Goal: Task Accomplishment & Management: Use online tool/utility

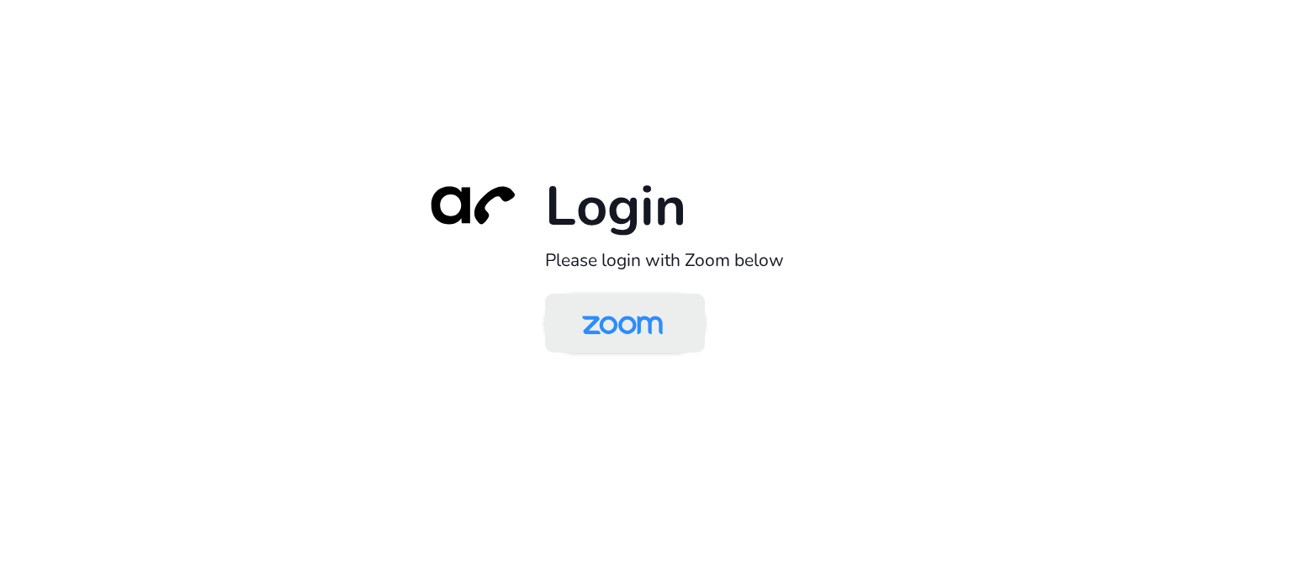
click at [655, 322] on img at bounding box center [623, 324] width 116 height 55
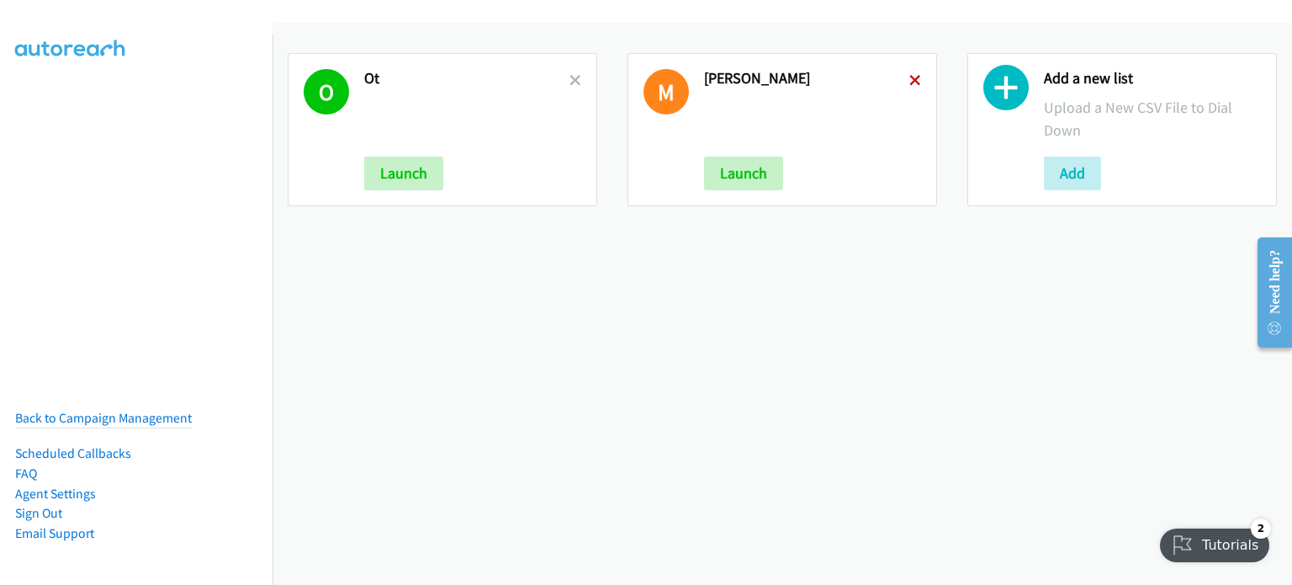
click at [909, 82] on icon at bounding box center [915, 82] width 12 height 12
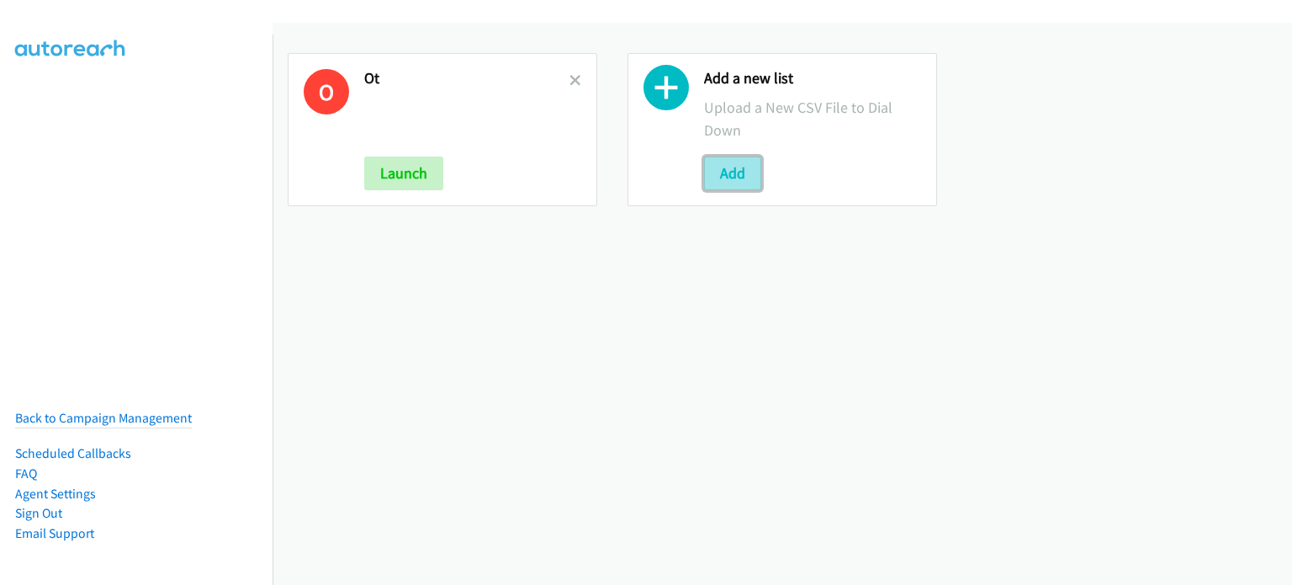
click at [725, 177] on button "Add" at bounding box center [732, 173] width 57 height 34
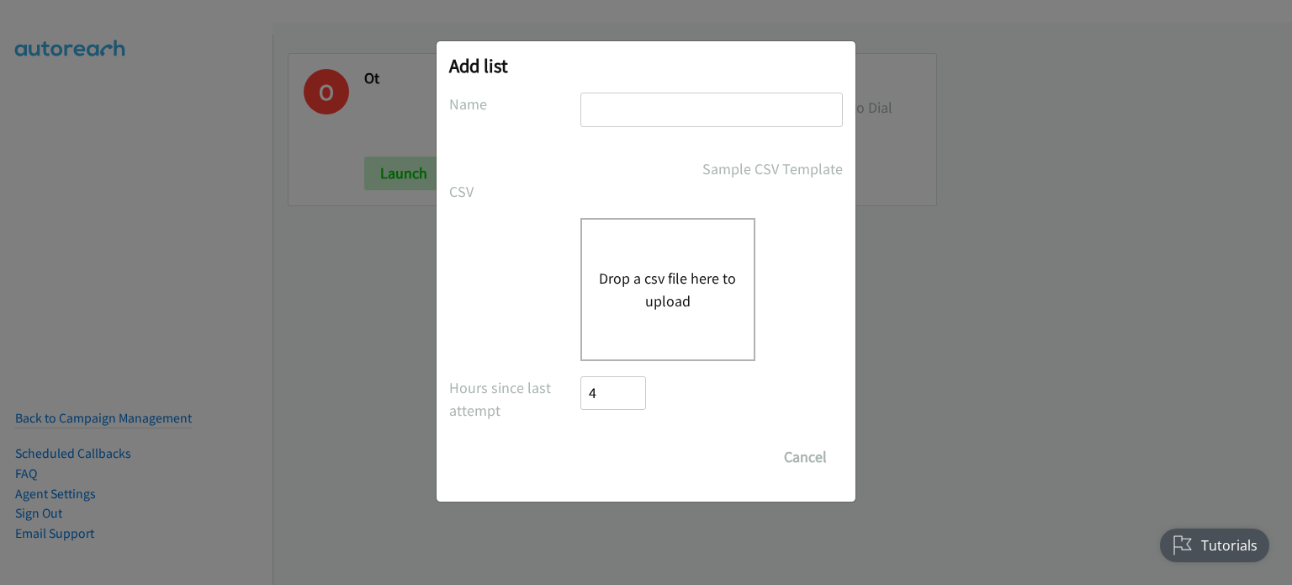
click at [694, 119] on input "text" at bounding box center [711, 110] width 262 height 34
type input "[PERSON_NAME]"
click at [646, 276] on button "Drop a csv file here to upload" at bounding box center [668, 289] width 138 height 45
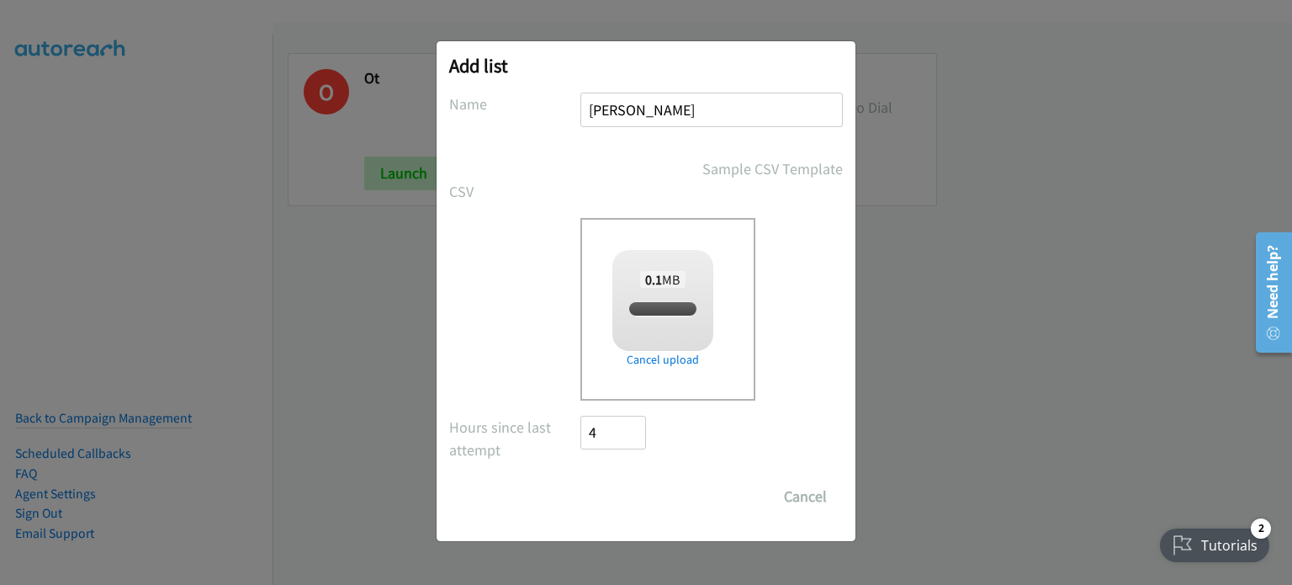
checkbox input "true"
click at [633, 490] on input "Save List" at bounding box center [624, 497] width 88 height 34
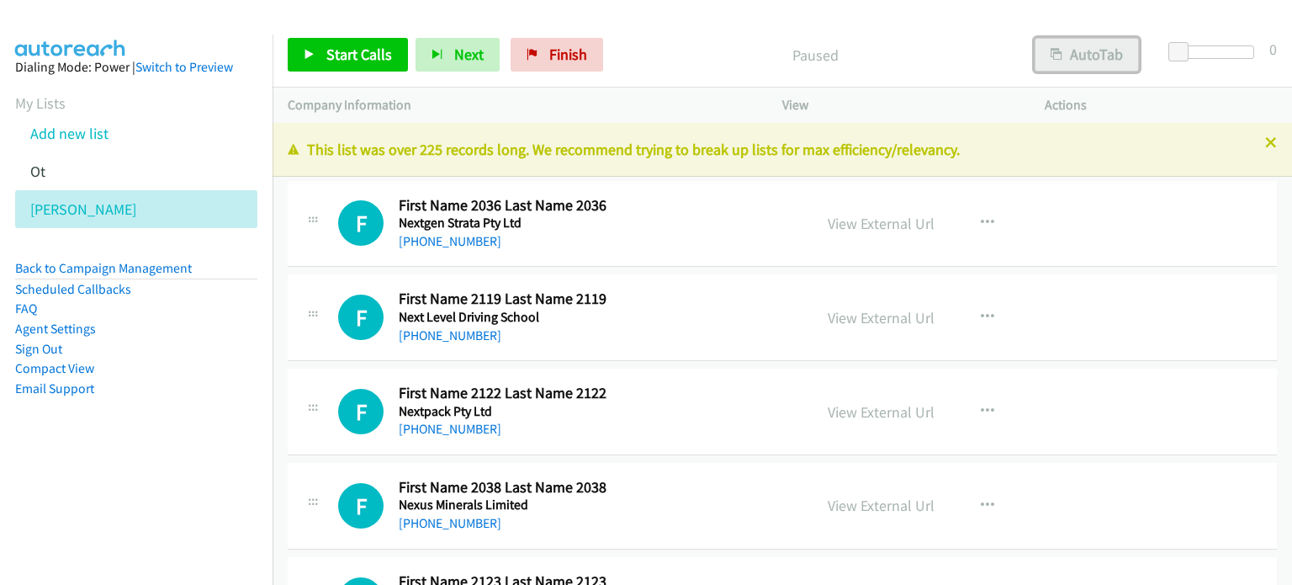
click at [1084, 54] on button "AutoTab" at bounding box center [1087, 55] width 104 height 34
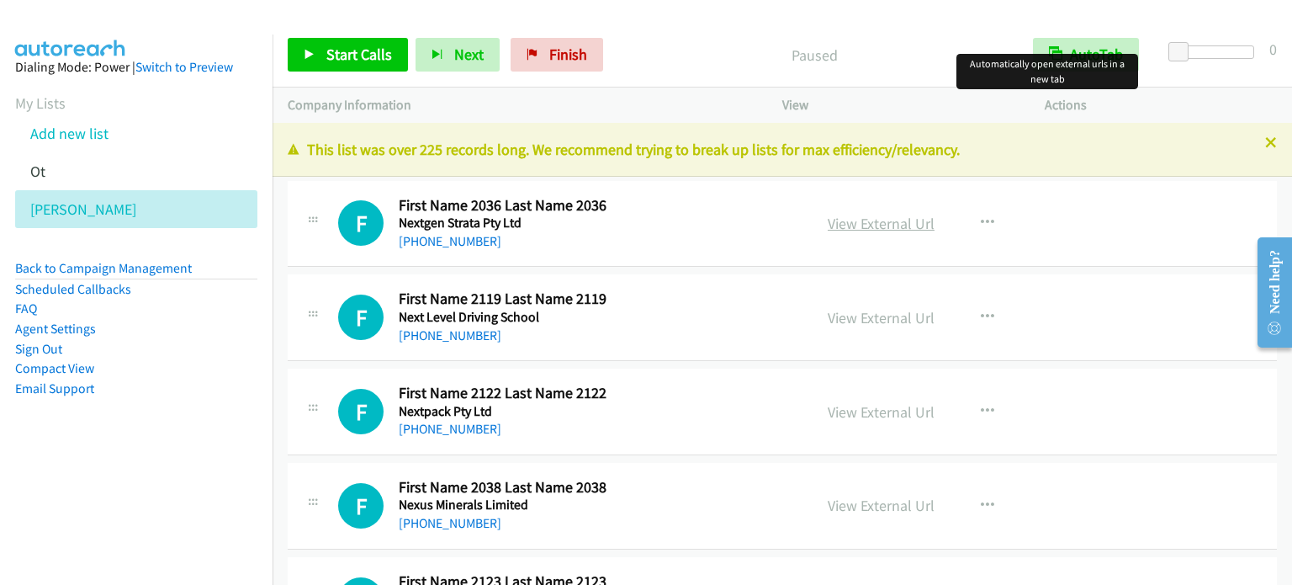
click at [880, 218] on link "View External Url" at bounding box center [881, 223] width 107 height 19
click at [385, 61] on span "Start Calls" at bounding box center [359, 54] width 66 height 19
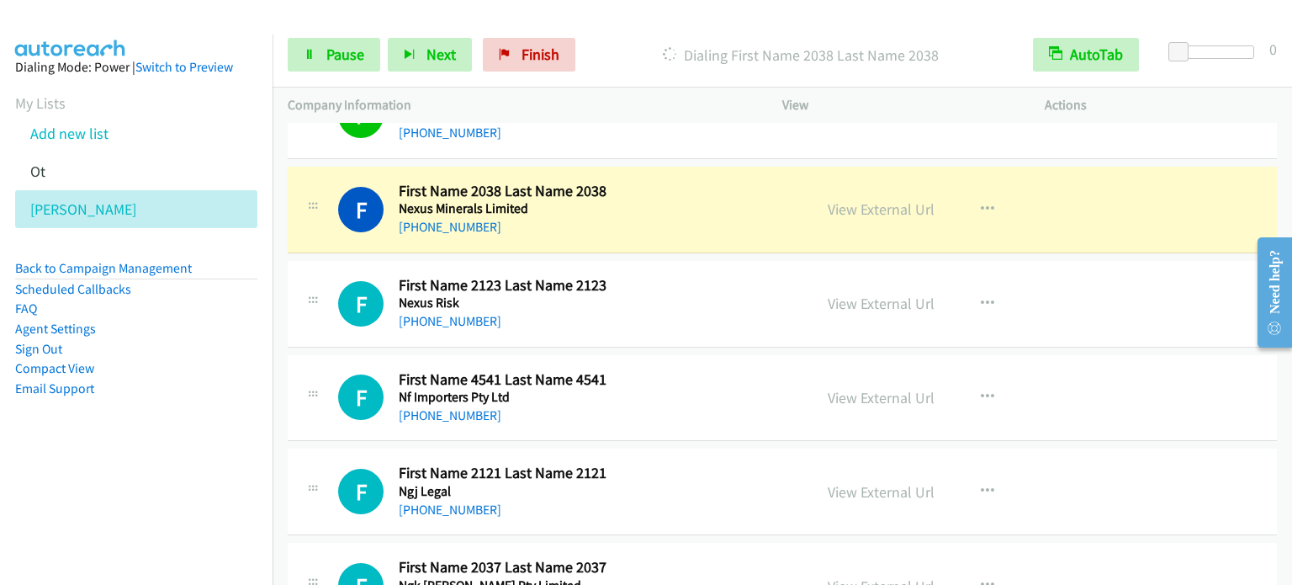
scroll to position [303, 0]
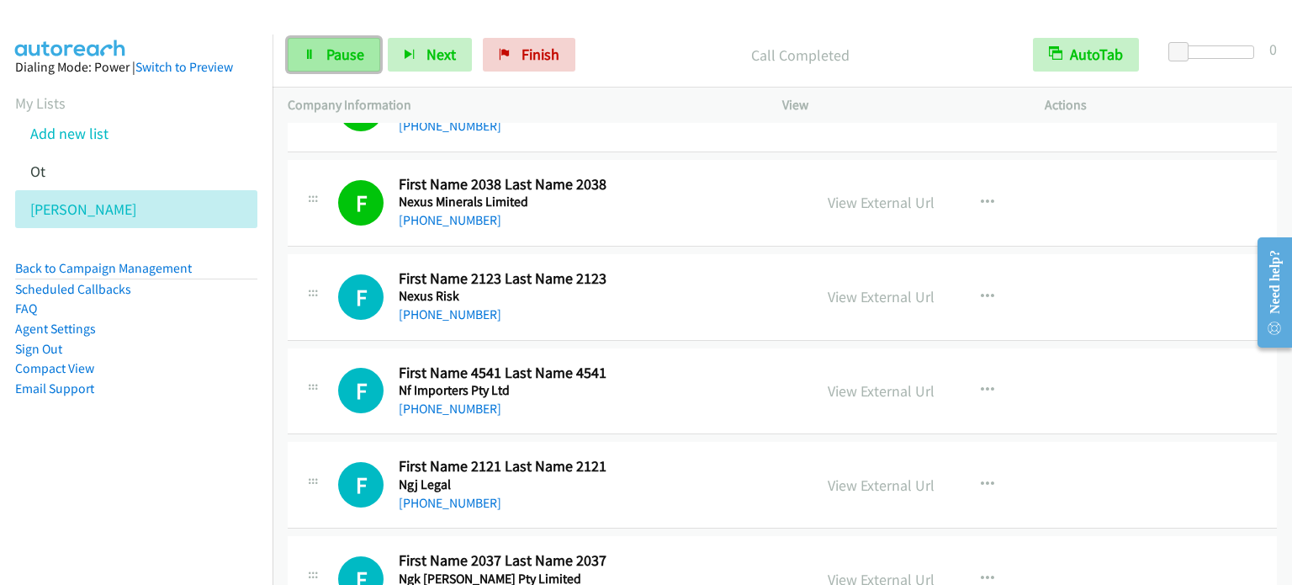
click at [336, 64] on link "Pause" at bounding box center [334, 55] width 93 height 34
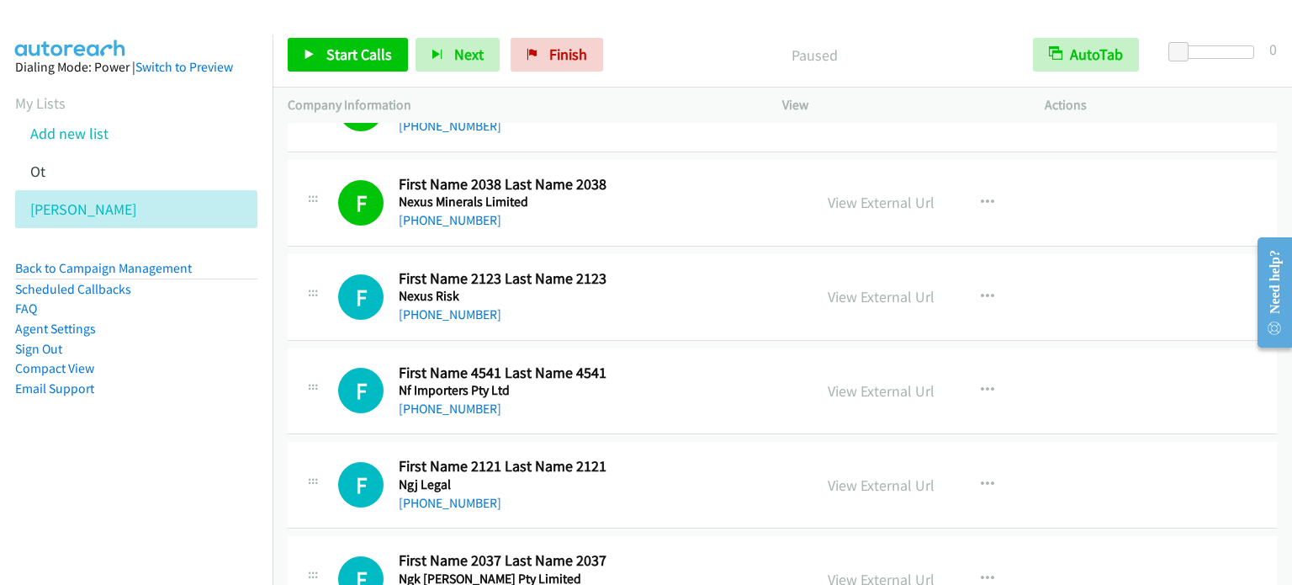
scroll to position [0, 0]
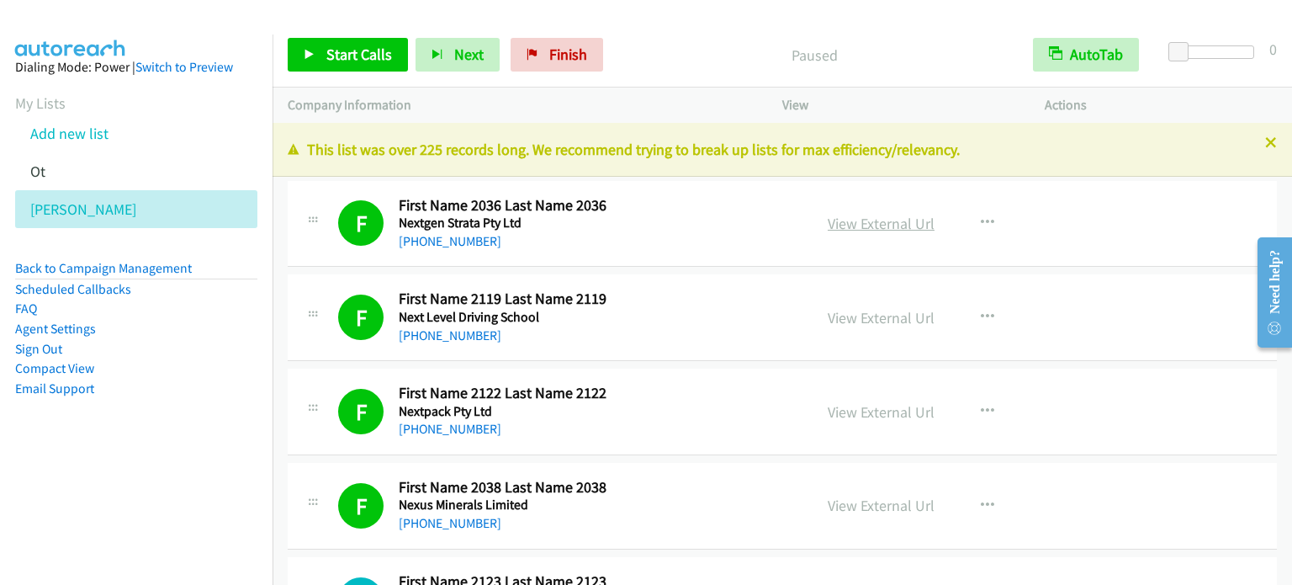
click at [887, 228] on link "View External Url" at bounding box center [881, 223] width 107 height 19
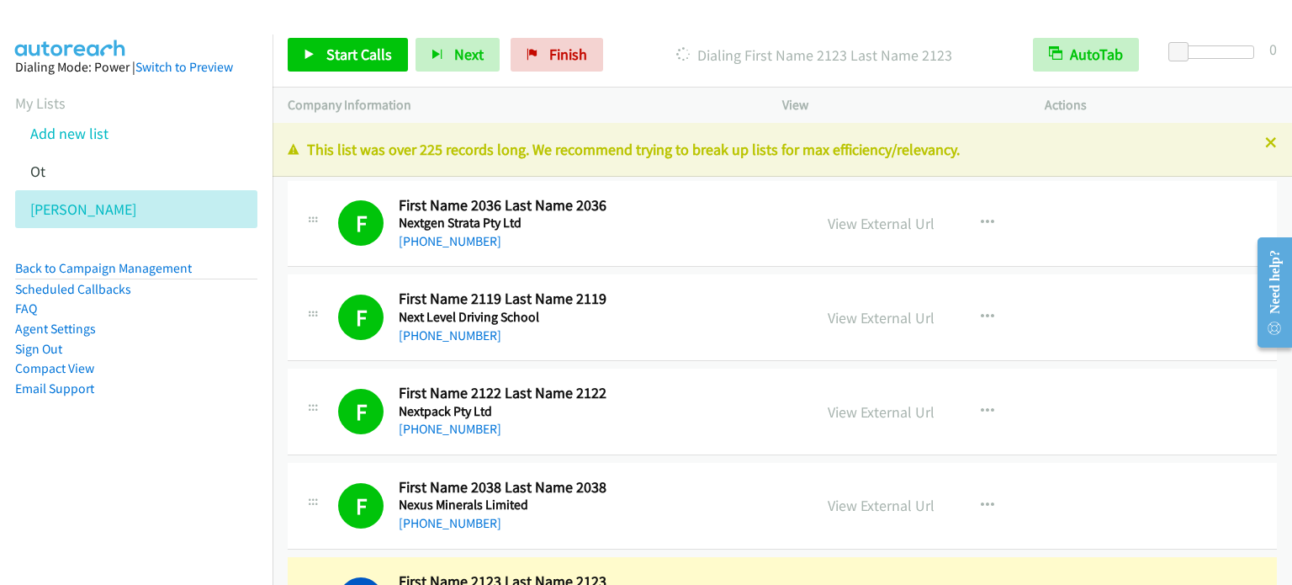
scroll to position [337, 0]
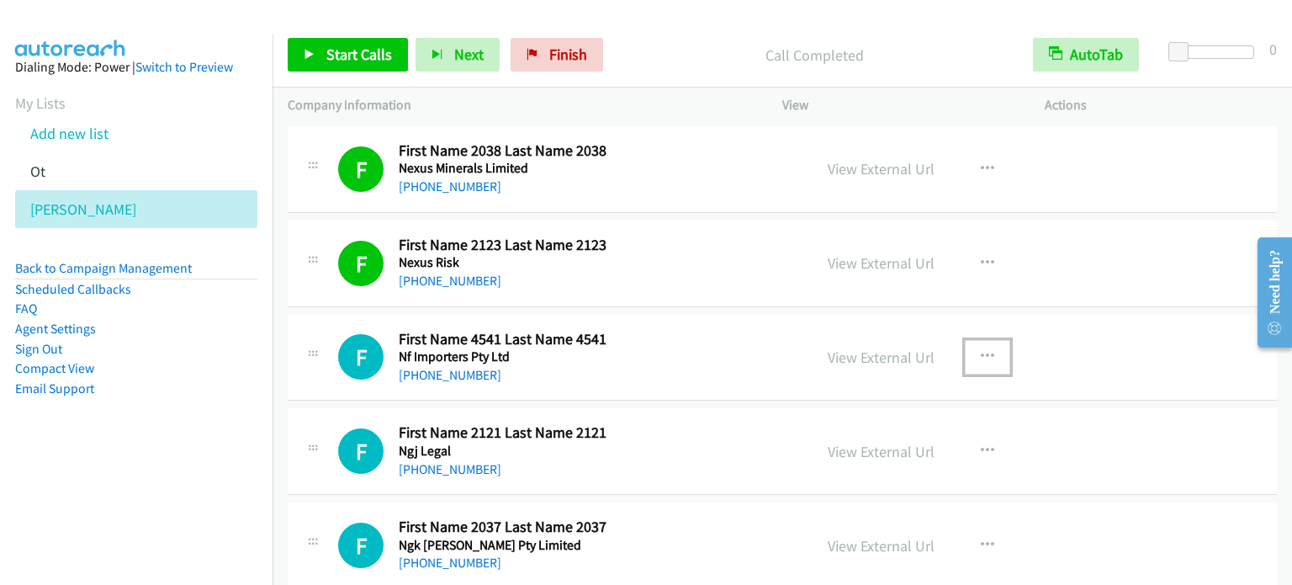
click at [987, 349] on button "button" at bounding box center [987, 357] width 45 height 34
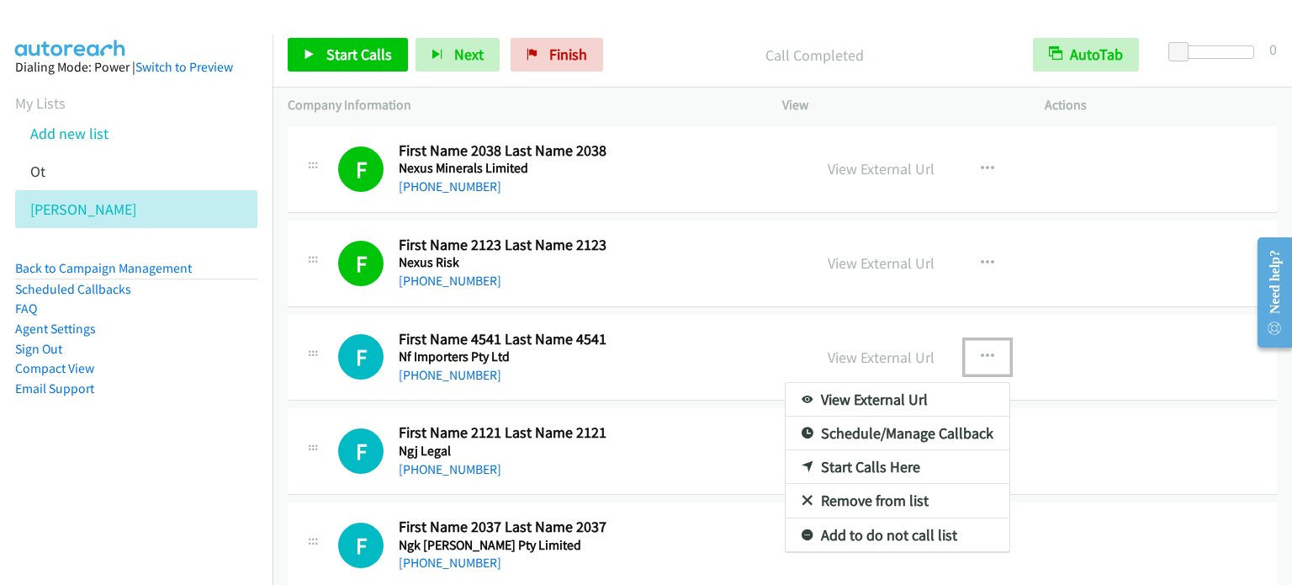
click at [883, 463] on link "Start Calls Here" at bounding box center [898, 467] width 224 height 34
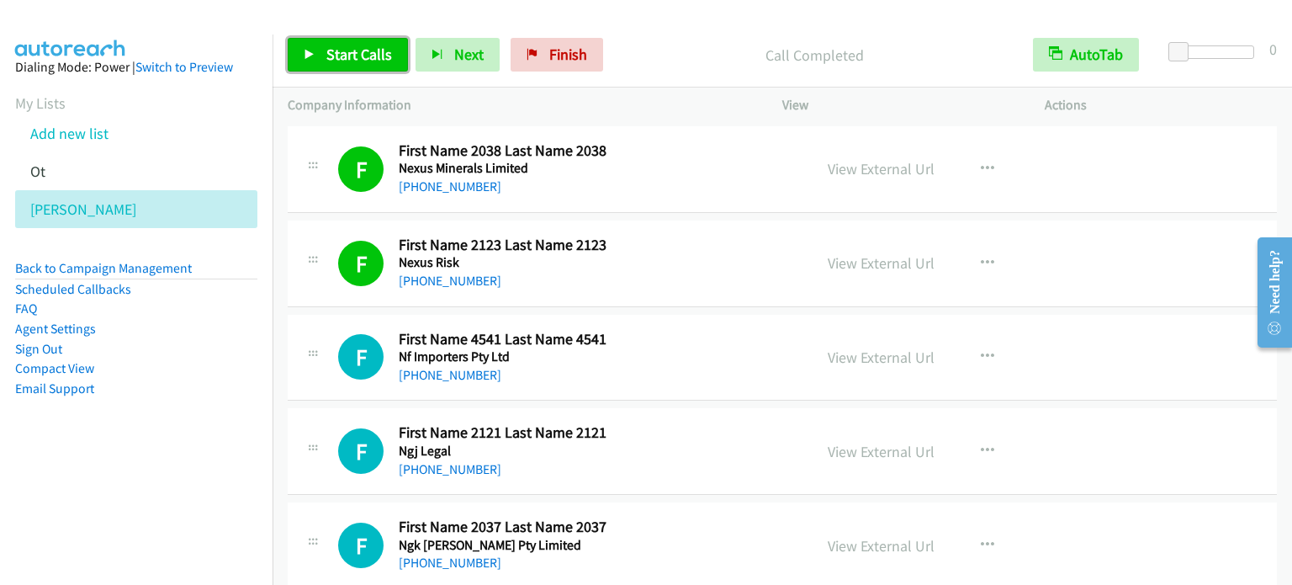
click at [352, 50] on span "Start Calls" at bounding box center [359, 54] width 66 height 19
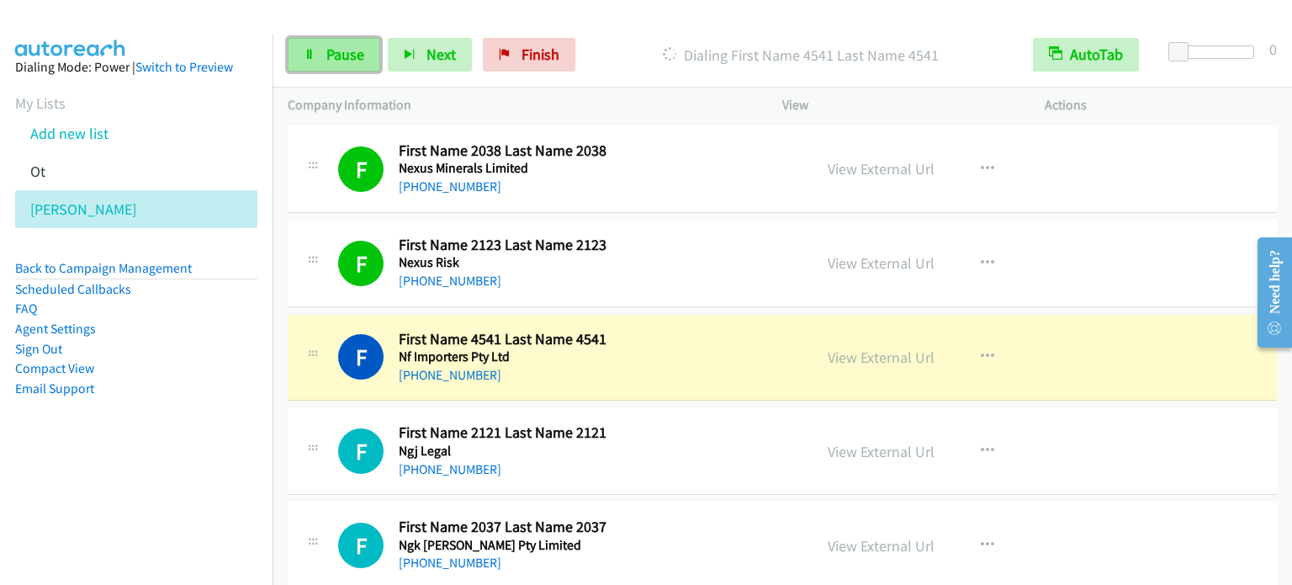
click at [345, 47] on span "Pause" at bounding box center [345, 54] width 38 height 19
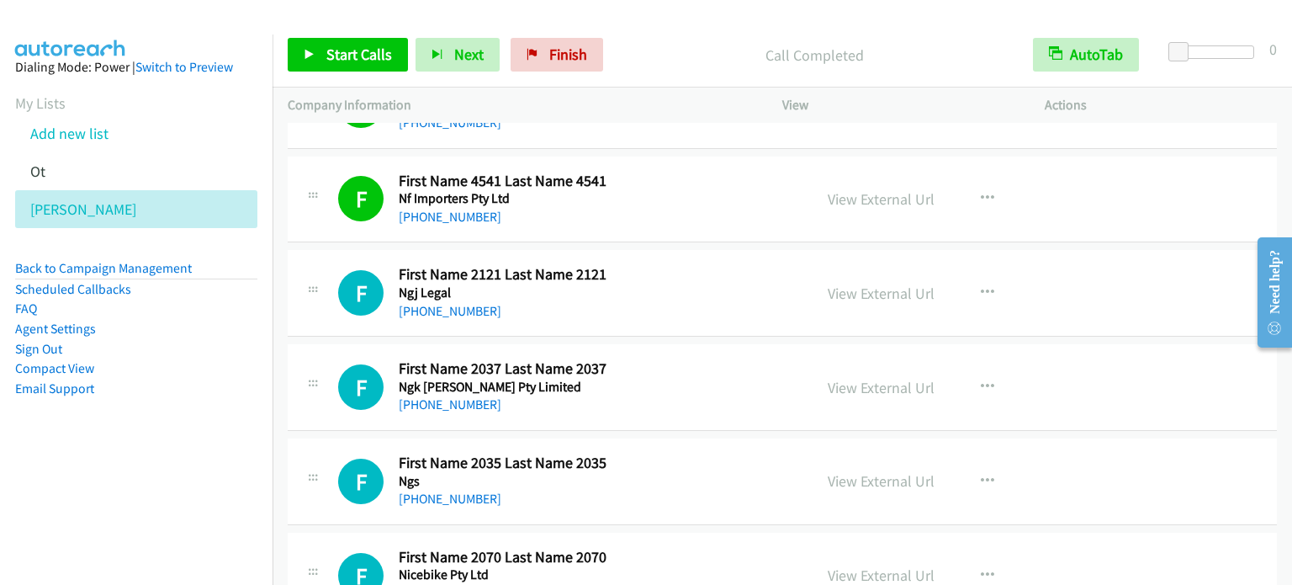
scroll to position [505, 0]
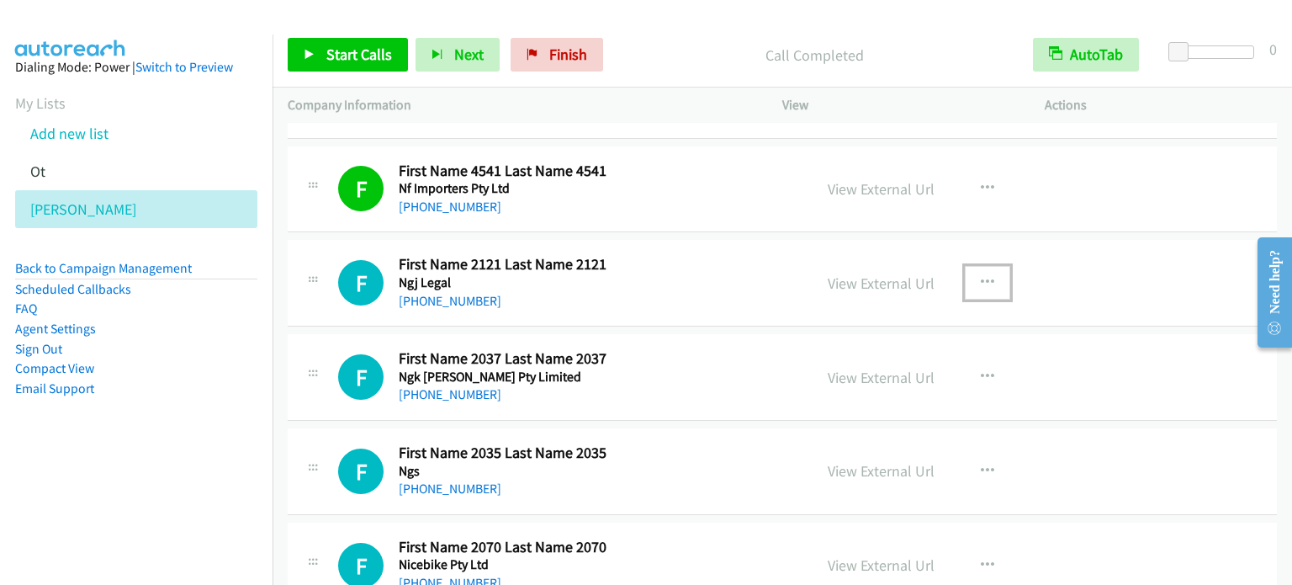
click at [981, 281] on icon "button" at bounding box center [987, 282] width 13 height 13
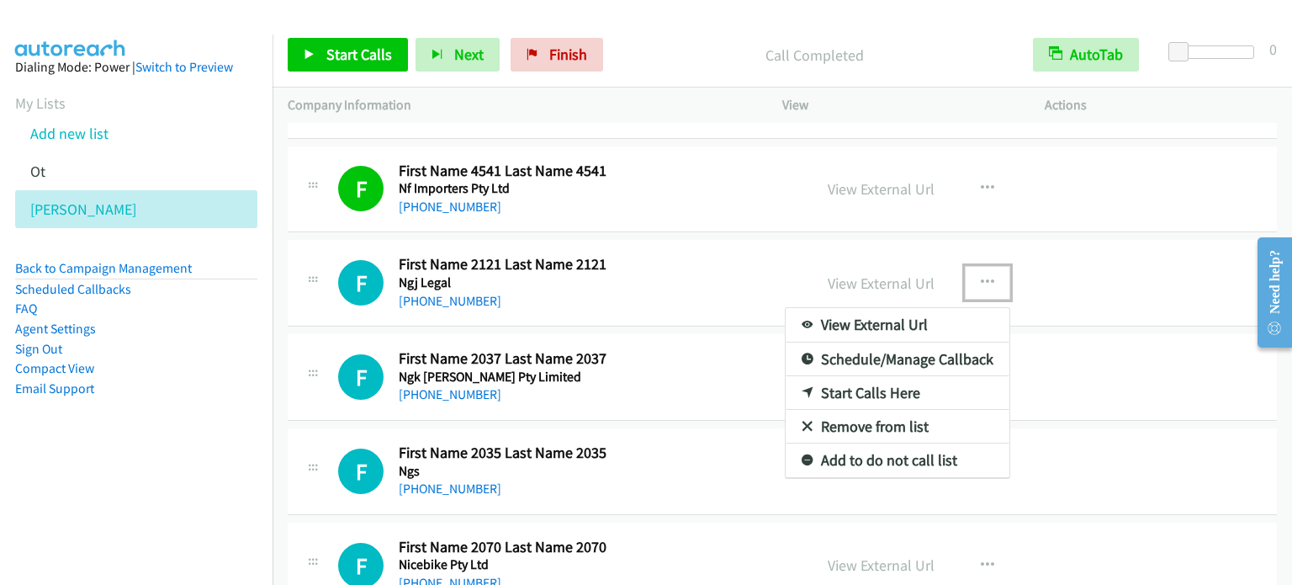
click at [881, 391] on link "Start Calls Here" at bounding box center [898, 393] width 224 height 34
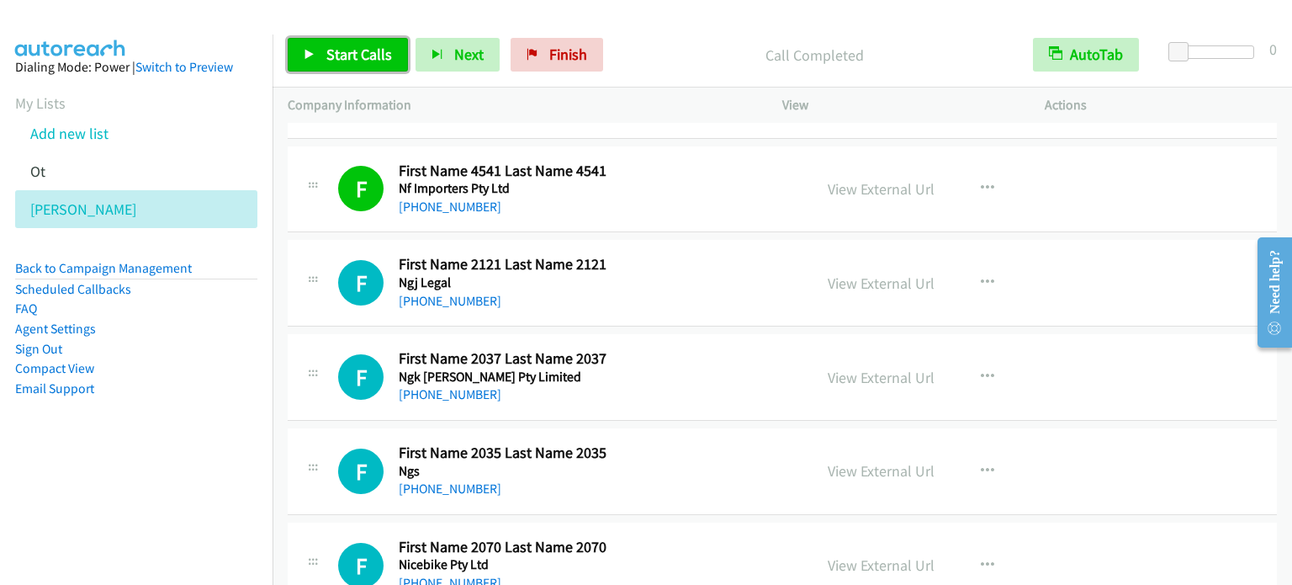
click at [324, 47] on link "Start Calls" at bounding box center [348, 55] width 120 height 34
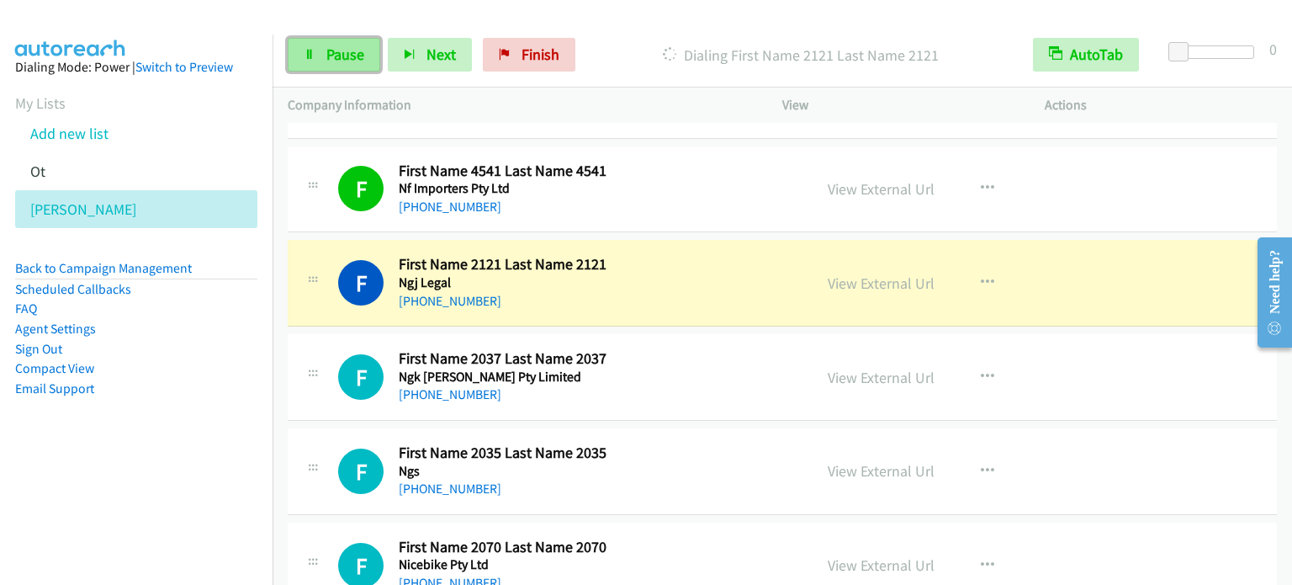
click at [338, 55] on span "Pause" at bounding box center [345, 54] width 38 height 19
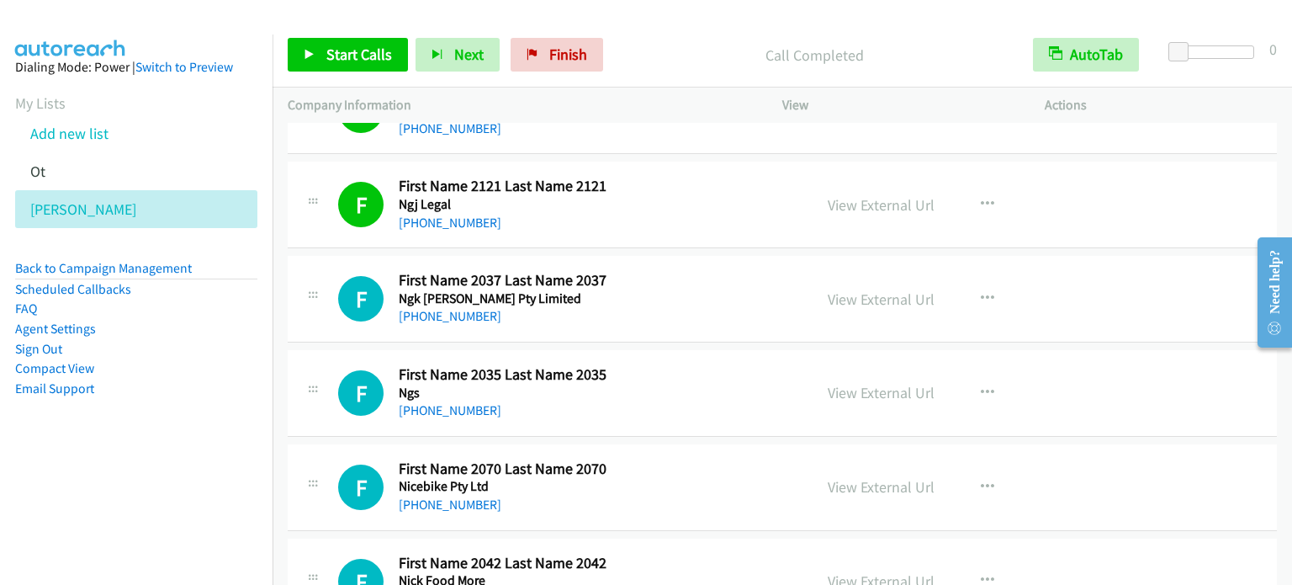
scroll to position [606, 0]
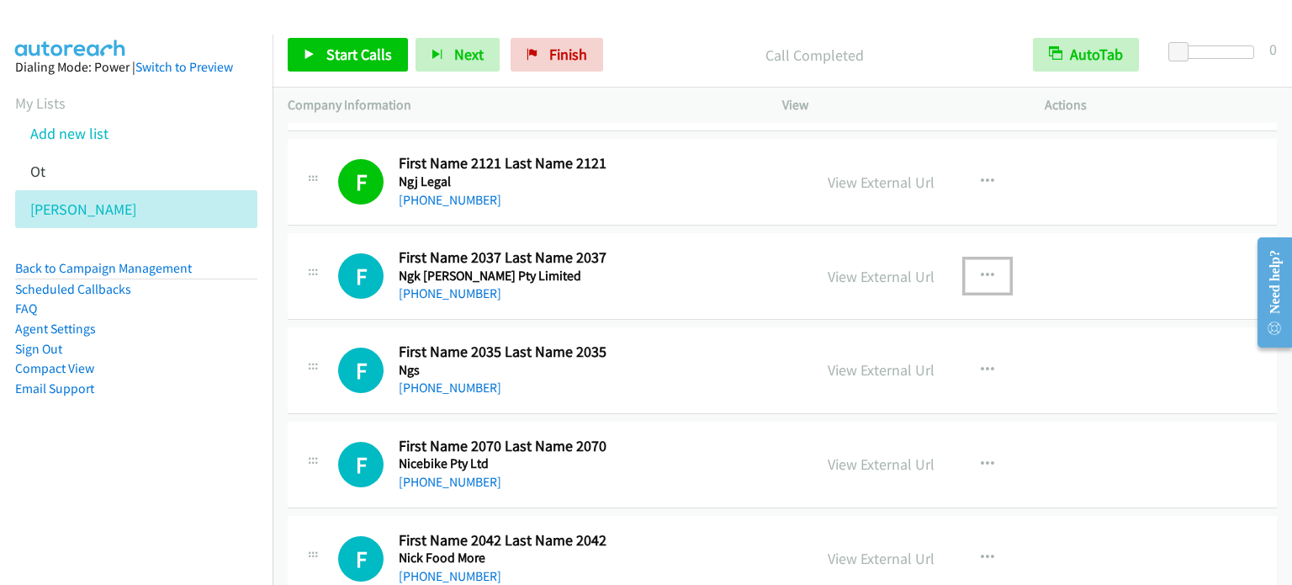
click at [978, 281] on button "button" at bounding box center [987, 276] width 45 height 34
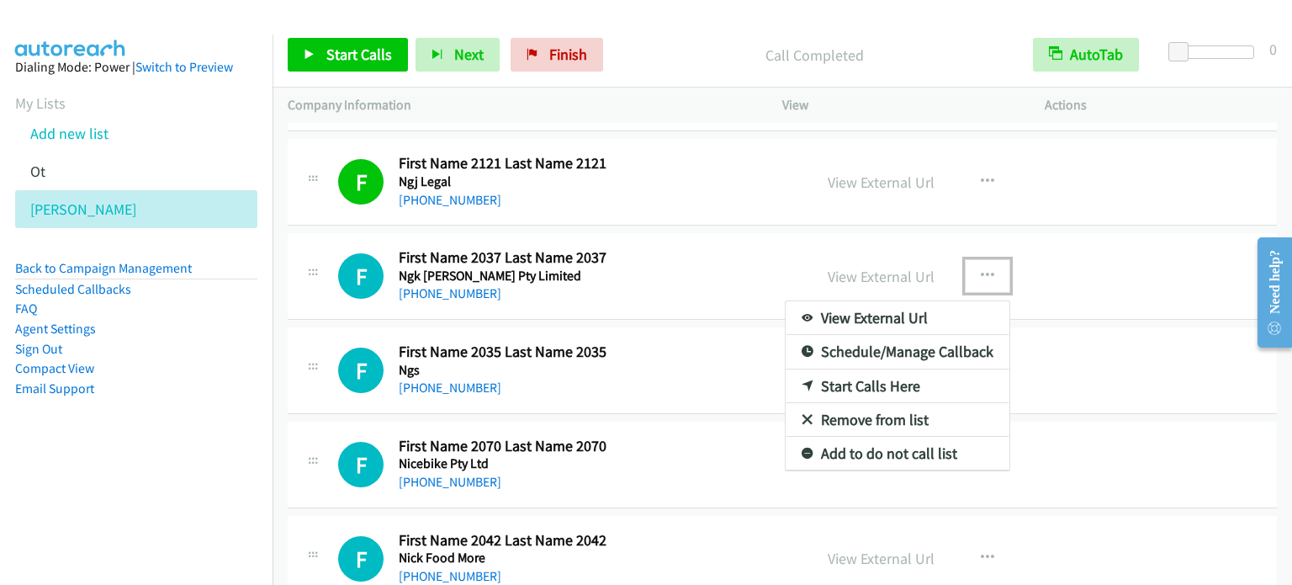
click at [855, 379] on link "Start Calls Here" at bounding box center [898, 386] width 224 height 34
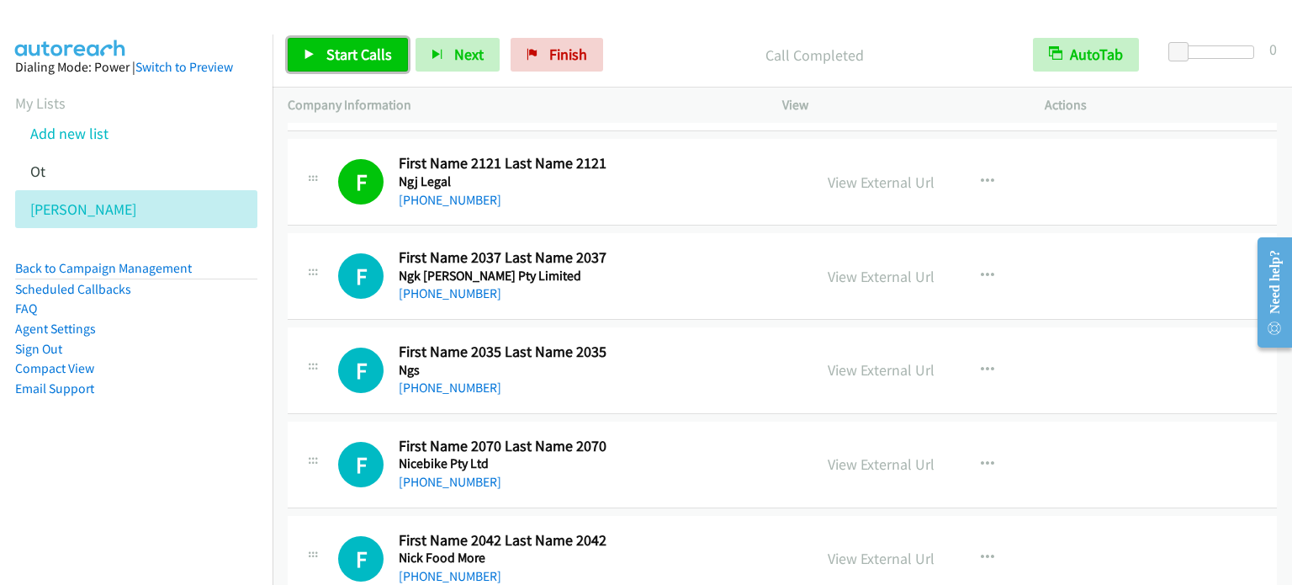
click at [370, 60] on span "Start Calls" at bounding box center [359, 54] width 66 height 19
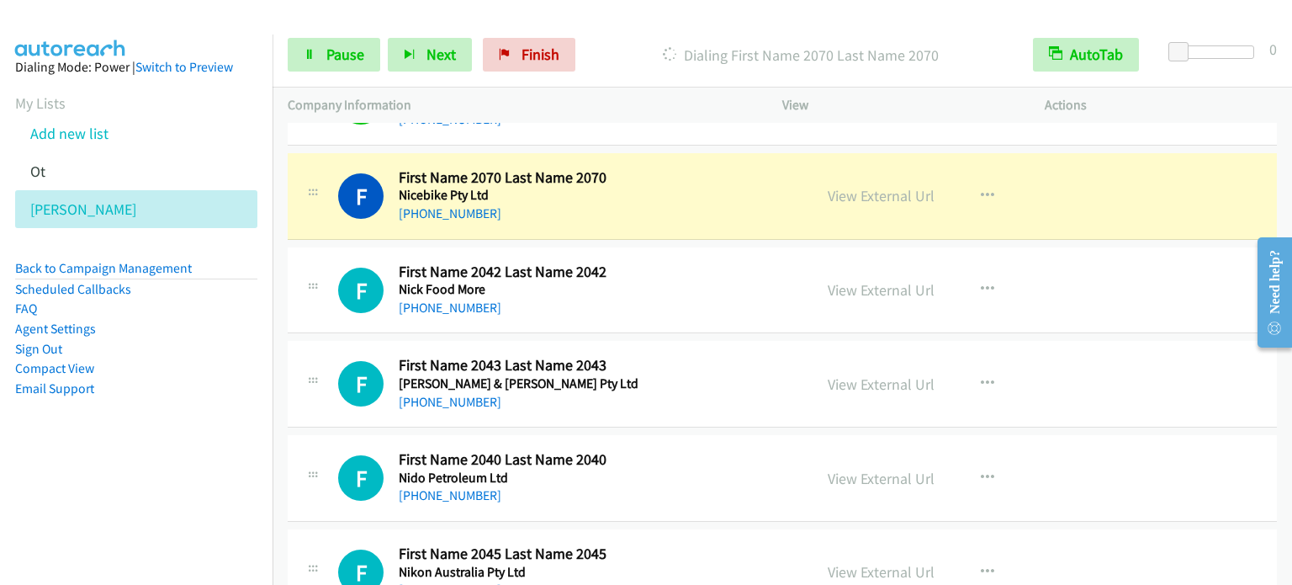
scroll to position [875, 0]
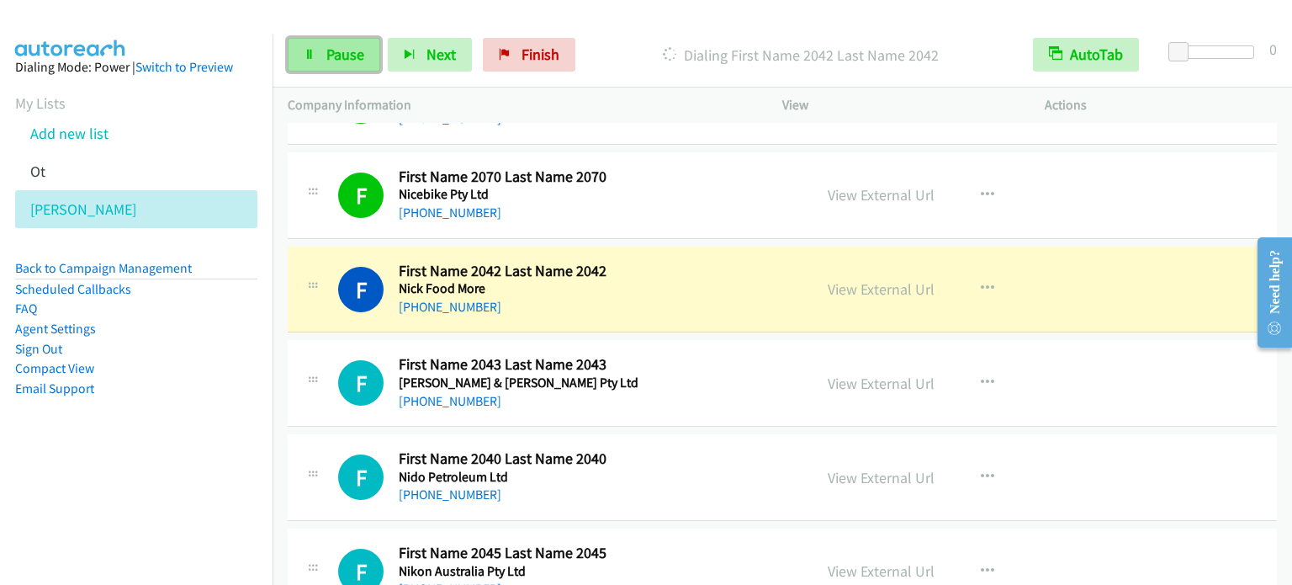
click at [355, 45] on span "Pause" at bounding box center [345, 54] width 38 height 19
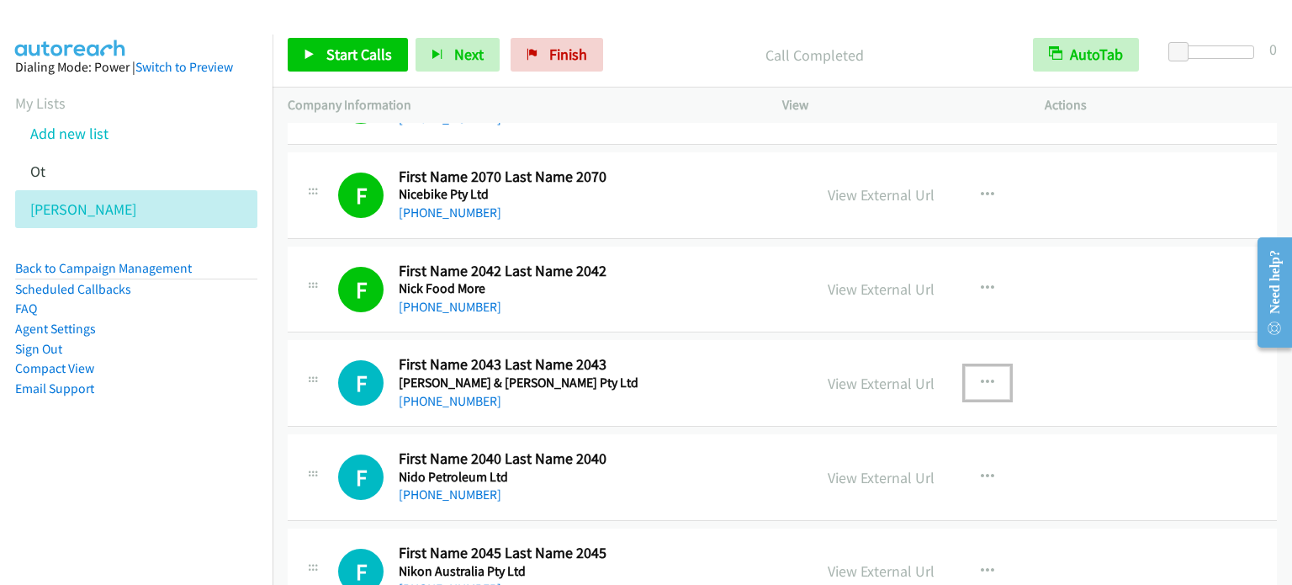
click at [982, 384] on icon "button" at bounding box center [987, 382] width 13 height 13
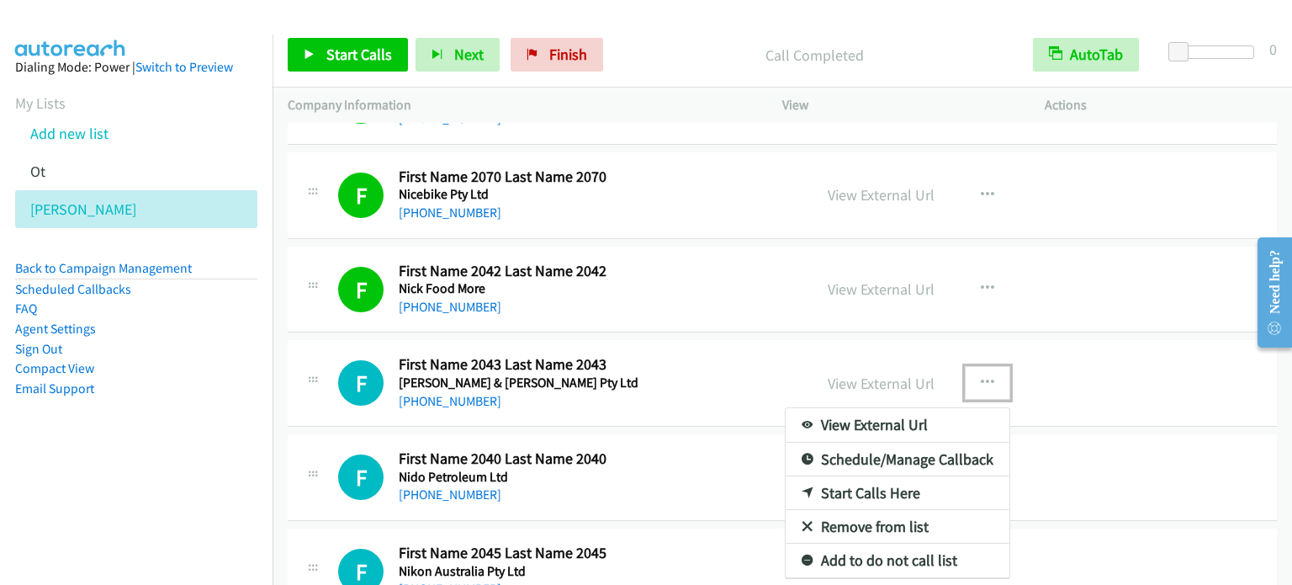
click at [845, 492] on link "Start Calls Here" at bounding box center [898, 493] width 224 height 34
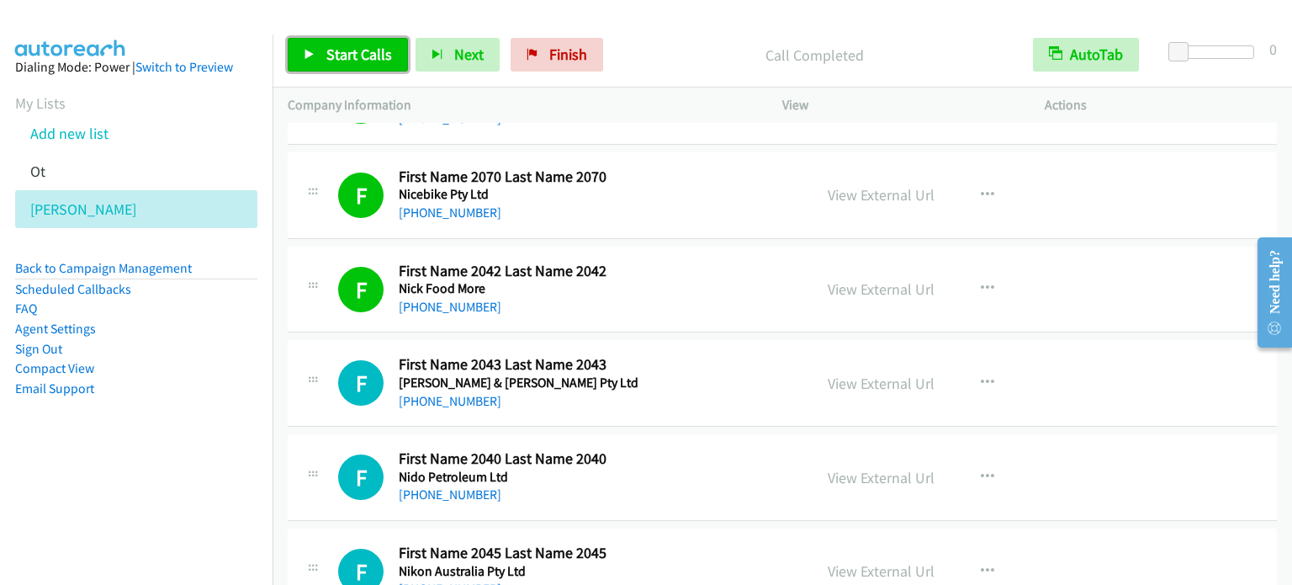
click at [315, 53] on link "Start Calls" at bounding box center [348, 55] width 120 height 34
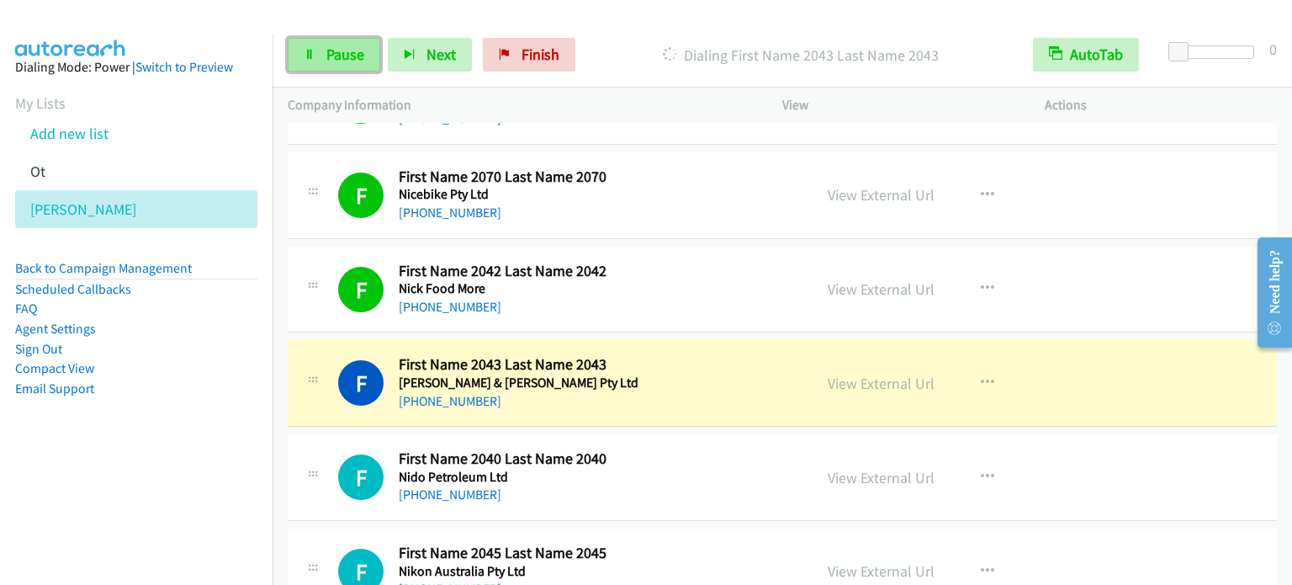
click at [326, 66] on link "Pause" at bounding box center [334, 55] width 93 height 34
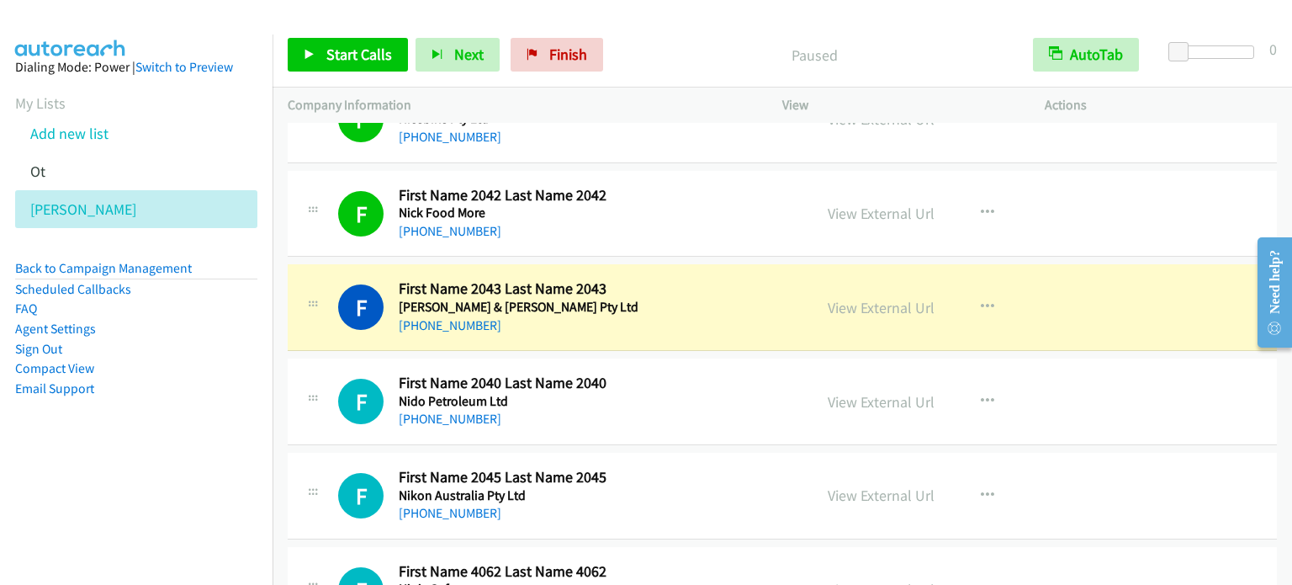
scroll to position [976, 0]
